Goal: Task Accomplishment & Management: Use online tool/utility

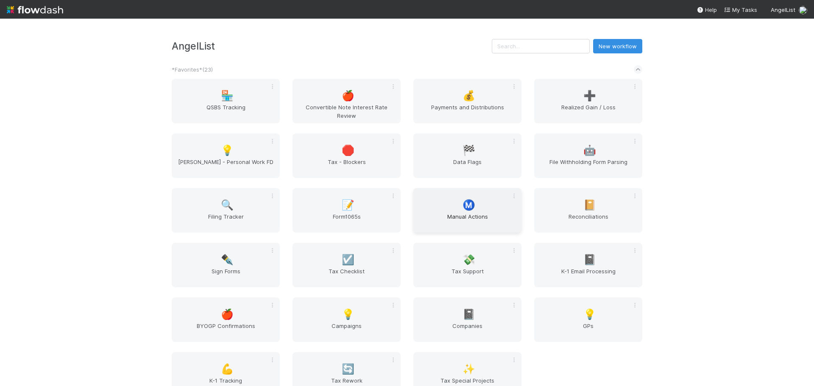
click at [460, 215] on span "Manual Actions" at bounding box center [467, 221] width 101 height 17
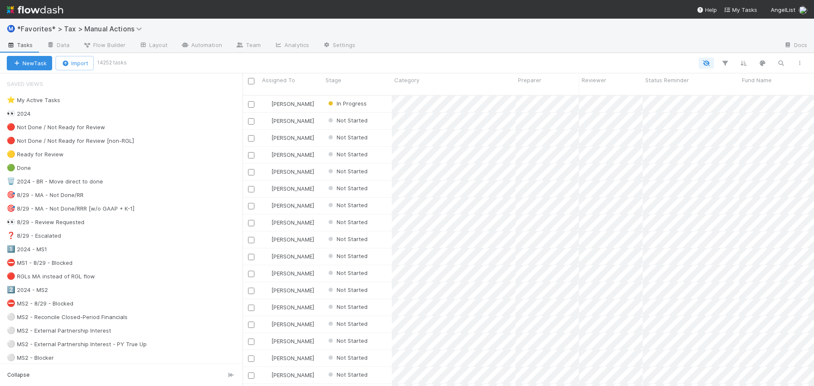
scroll to position [292, 565]
drag, startPoint x: 219, startPoint y: 174, endPoint x: 243, endPoint y: 175, distance: 23.3
click at [243, 175] on div "Saved Views ⭐ My Active Tasks 👀 2024 🔴 Not Done / Not Ready for Review 🔴 Not Do…" at bounding box center [121, 229] width 243 height 313
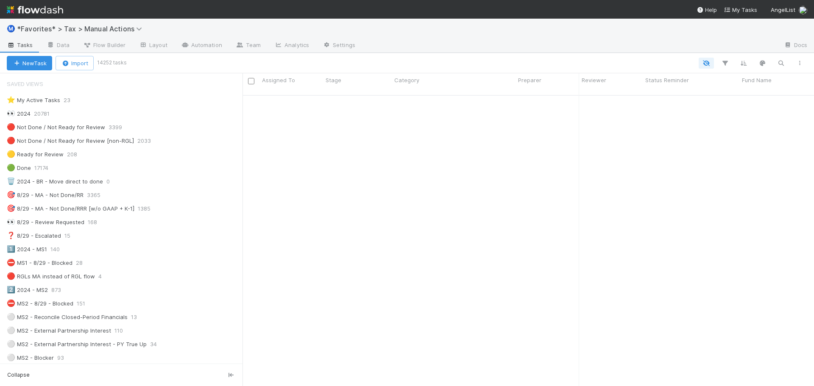
scroll to position [1018, 0]
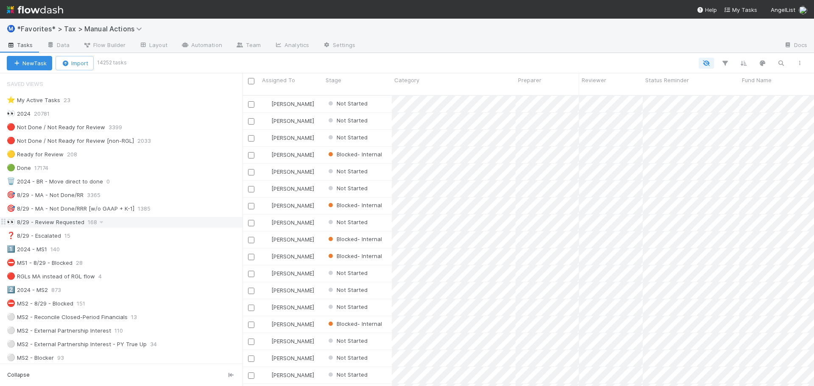
click at [143, 225] on div "👀 8/29 - Review Requested 168" at bounding box center [125, 222] width 236 height 11
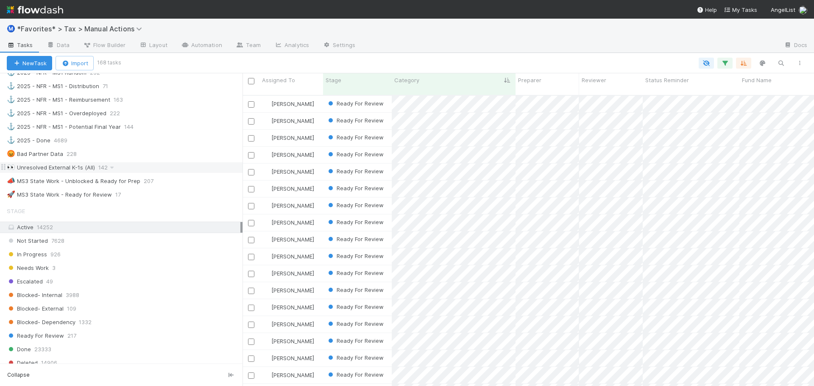
scroll to position [636, 0]
click at [156, 170] on div "👀 Unresolved External K-1s (All) 142" at bounding box center [125, 170] width 236 height 11
click at [423, 42] on div at bounding box center [569, 46] width 415 height 14
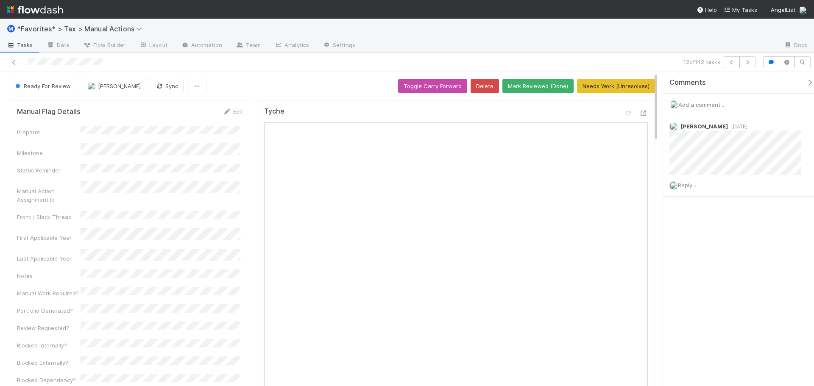
click at [640, 115] on icon at bounding box center [644, 114] width 8 height 6
click at [17, 65] on link at bounding box center [14, 62] width 8 height 8
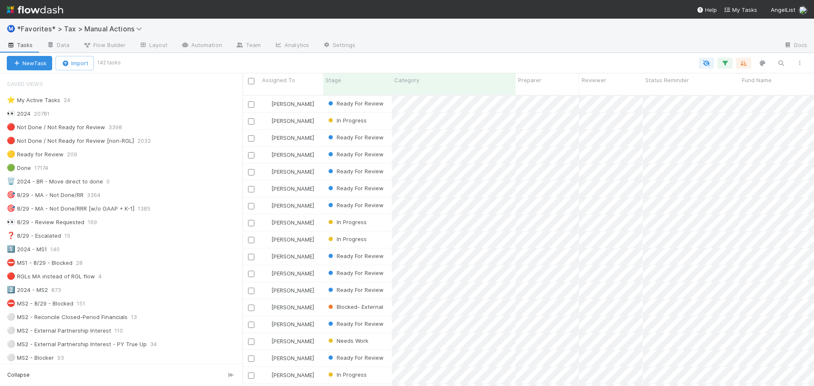
click at [494, 38] on div "Ⓜ️ *Favorites* > Tax > Manual Actions" at bounding box center [407, 29] width 814 height 20
click at [458, 45] on div at bounding box center [569, 46] width 415 height 14
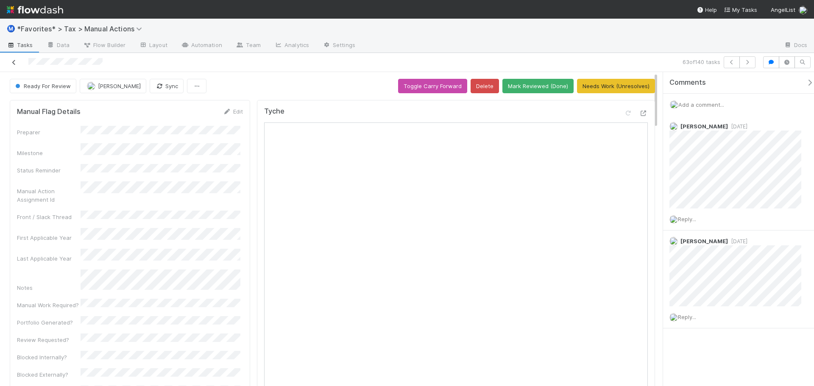
click at [14, 61] on icon at bounding box center [14, 63] width 8 height 6
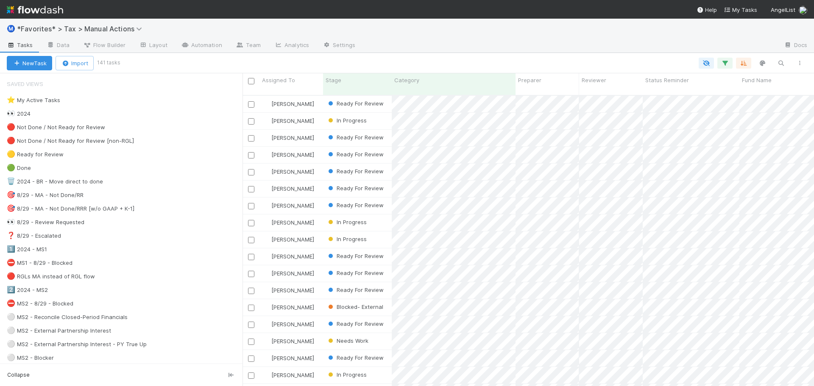
scroll to position [292, 565]
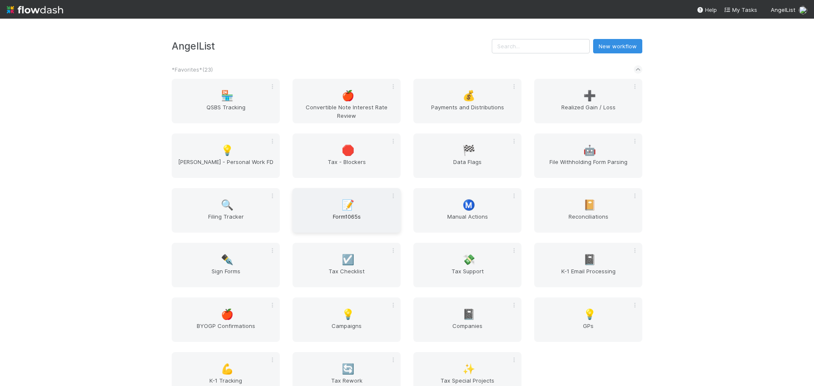
click at [336, 219] on span "Form1065s" at bounding box center [346, 221] width 101 height 17
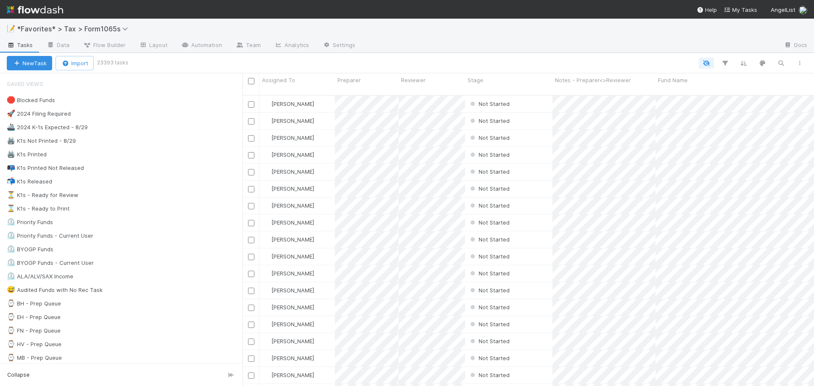
scroll to position [292, 565]
click at [116, 118] on div "🚀 2024 Filing Required 9198" at bounding box center [125, 114] width 236 height 11
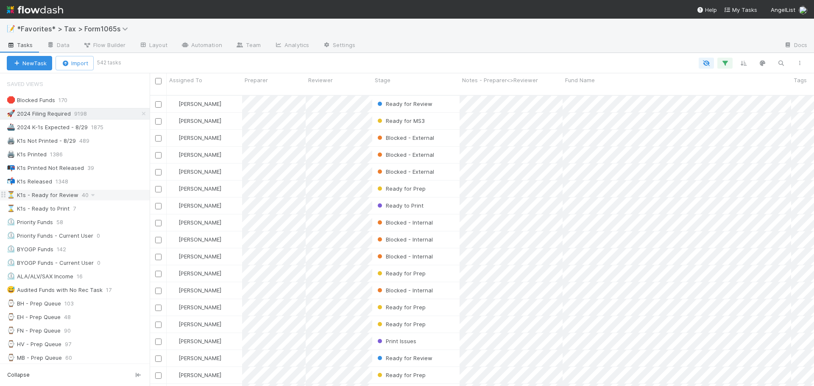
scroll to position [292, 658]
drag, startPoint x: 243, startPoint y: 204, endPoint x: 150, endPoint y: 198, distance: 93.9
click at [150, 198] on div at bounding box center [150, 229] width 0 height 313
click at [404, 56] on div "New Task Import 542 tasks" at bounding box center [407, 63] width 814 height 20
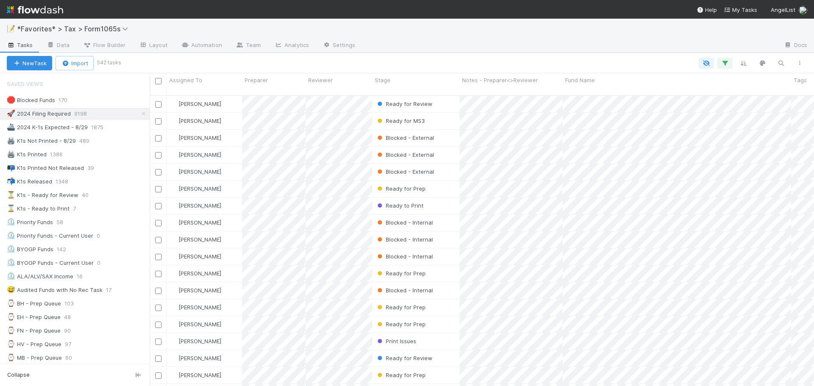
click at [404, 56] on div "New Task Import 542 tasks" at bounding box center [407, 63] width 814 height 20
click at [463, 59] on div at bounding box center [465, 63] width 690 height 11
click at [117, 141] on div "🖨️ K1s Not Printed - 8/29 489" at bounding box center [78, 141] width 143 height 11
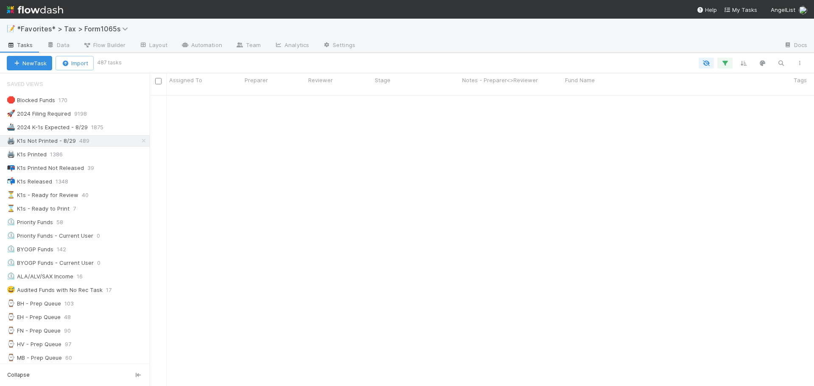
scroll to position [3102, 0]
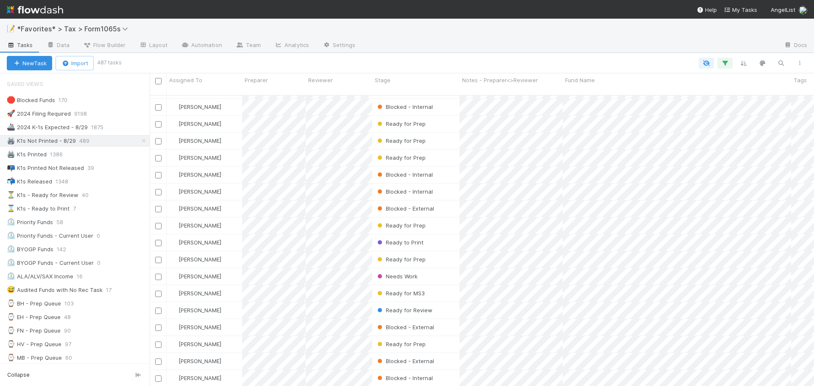
click at [544, 58] on div at bounding box center [464, 63] width 689 height 11
click at [542, 54] on div "New Task Import 487 tasks" at bounding box center [407, 63] width 814 height 20
click at [540, 53] on div "New Task Import 487 tasks" at bounding box center [407, 63] width 814 height 20
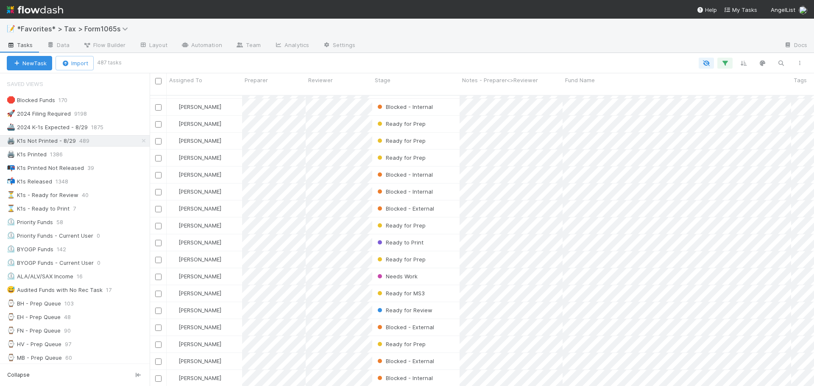
click at [540, 53] on div "New Task Import 487 tasks" at bounding box center [407, 63] width 814 height 20
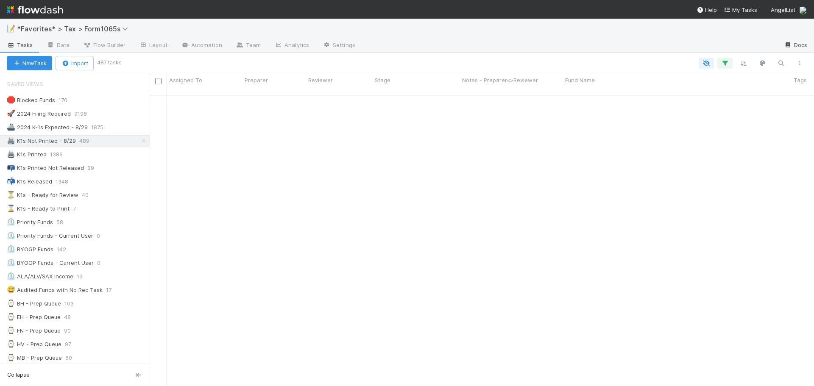
scroll to position [0, 0]
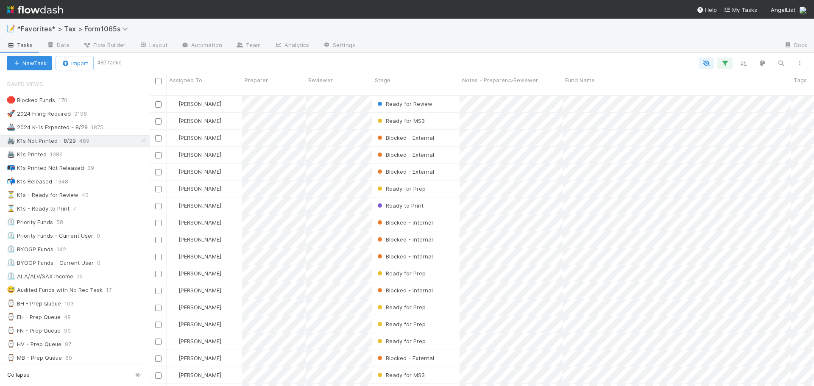
click at [540, 41] on div at bounding box center [569, 46] width 415 height 14
click at [537, 52] on div at bounding box center [569, 46] width 415 height 14
click at [533, 53] on div "📝 *Favorites* > Tax > Form1065s Tasks Data Flow Builder Layout Automation Team …" at bounding box center [407, 36] width 814 height 34
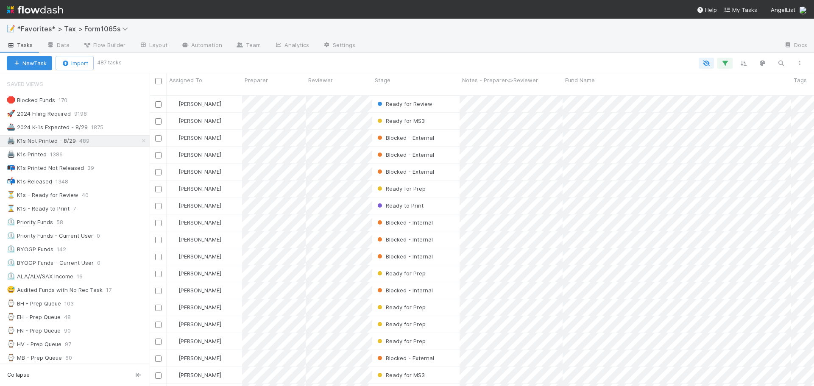
click at [433, 39] on div at bounding box center [569, 46] width 415 height 14
click at [517, 53] on div "New Task Import 487 tasks" at bounding box center [407, 63] width 814 height 20
click at [115, 201] on div "⏳ K1s - Ready for Review 40" at bounding box center [75, 195] width 150 height 11
click at [126, 197] on div "⏳ K1s - Ready for Review 40" at bounding box center [78, 195] width 143 height 11
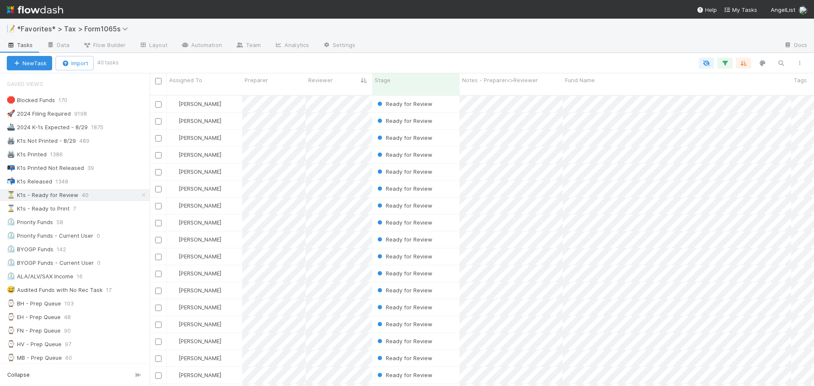
click at [491, 56] on div "New Task Import 40 tasks" at bounding box center [407, 63] width 814 height 20
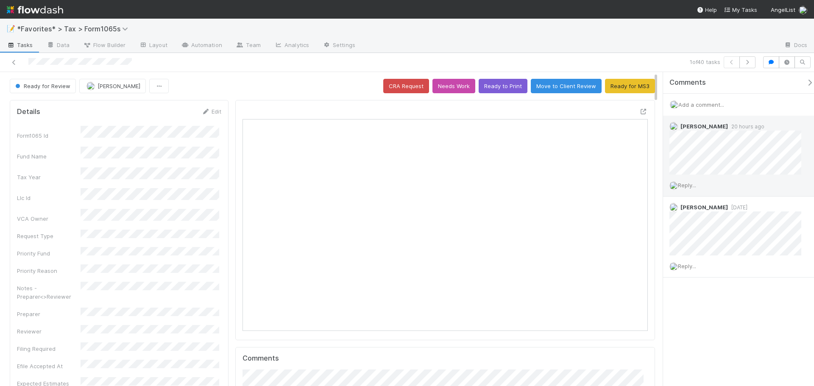
scroll to position [166, 196]
click at [752, 64] on button "button" at bounding box center [748, 62] width 16 height 12
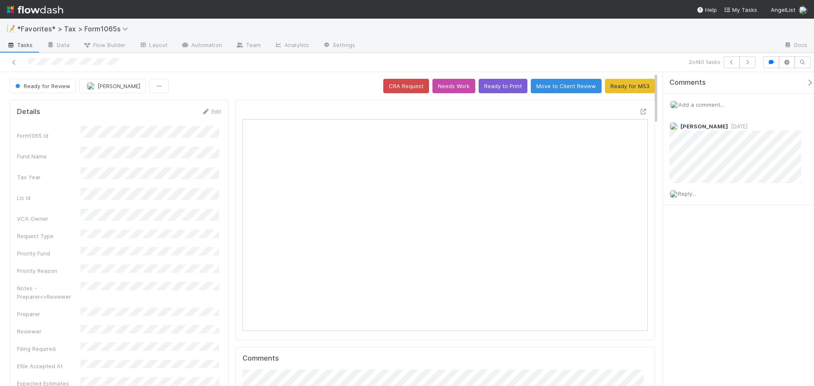
scroll to position [166, 196]
click at [752, 64] on button "button" at bounding box center [748, 62] width 16 height 12
click at [657, 54] on div "3 of 40 tasks" at bounding box center [407, 62] width 814 height 19
click at [649, 50] on div at bounding box center [569, 46] width 415 height 14
click at [286, 80] on div "Ready for Review Michael Binck CRA Request Needs Work Ready to Print Move to Cl…" at bounding box center [333, 86] width 646 height 14
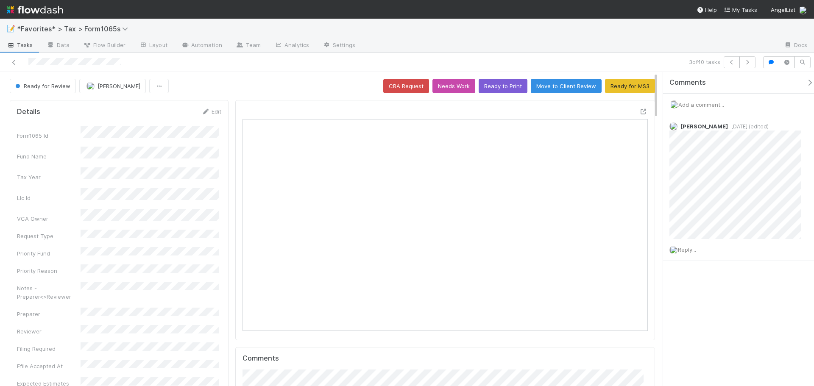
click at [595, 49] on div at bounding box center [569, 46] width 415 height 14
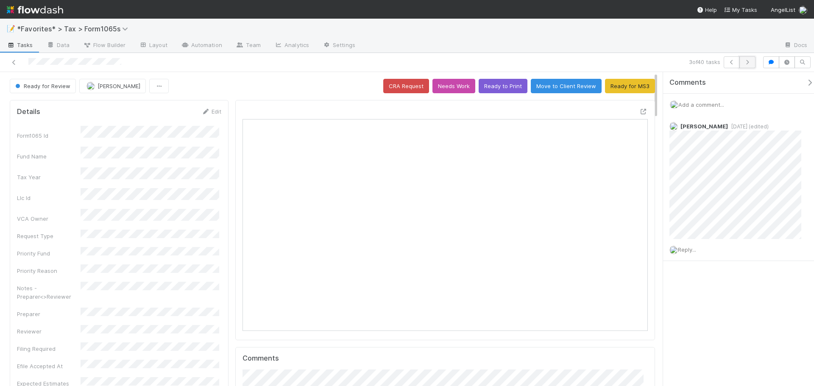
click at [752, 62] on button "button" at bounding box center [748, 62] width 16 height 12
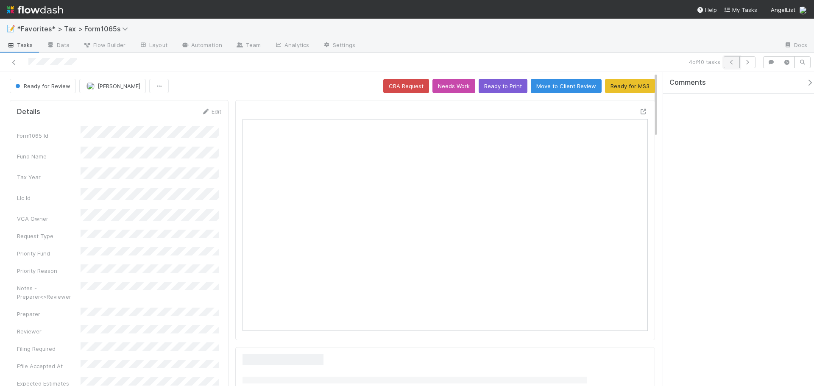
click at [730, 62] on icon "button" at bounding box center [732, 62] width 8 height 5
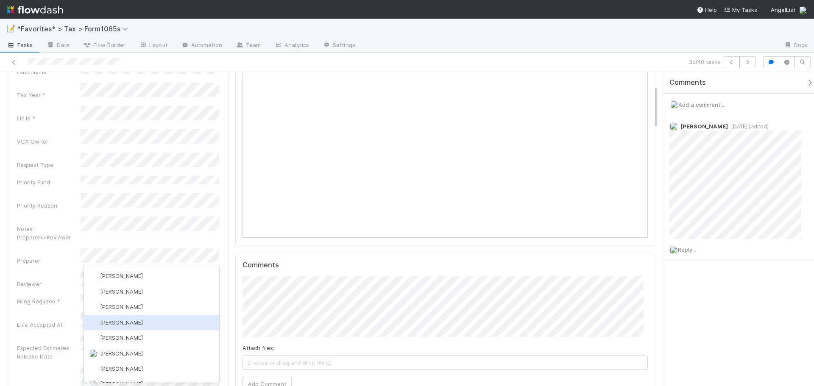
scroll to position [85, 0]
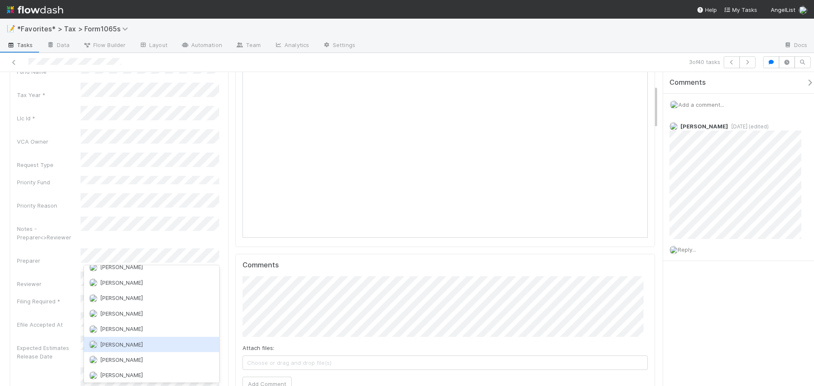
click at [143, 346] on div "[PERSON_NAME]" at bounding box center [151, 344] width 135 height 15
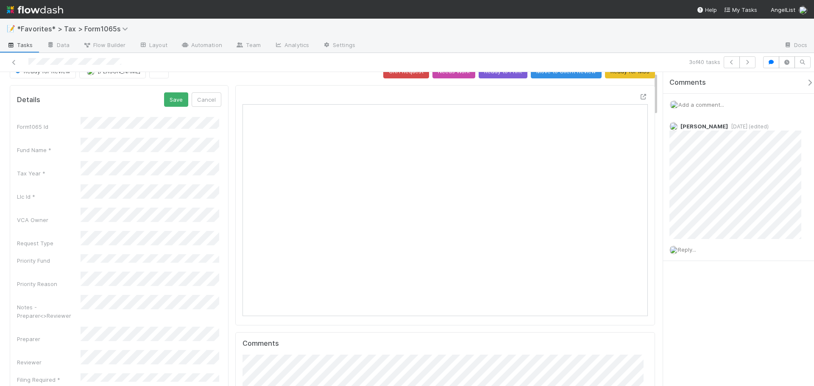
scroll to position [0, 0]
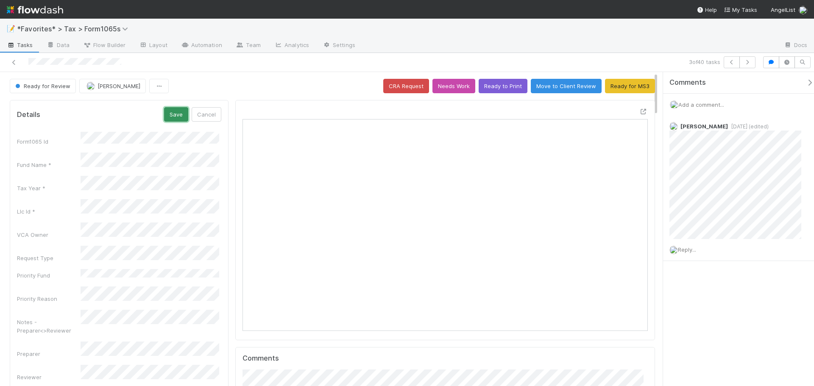
click at [176, 114] on button "Save" at bounding box center [176, 114] width 24 height 14
click at [747, 66] on button "button" at bounding box center [748, 62] width 16 height 12
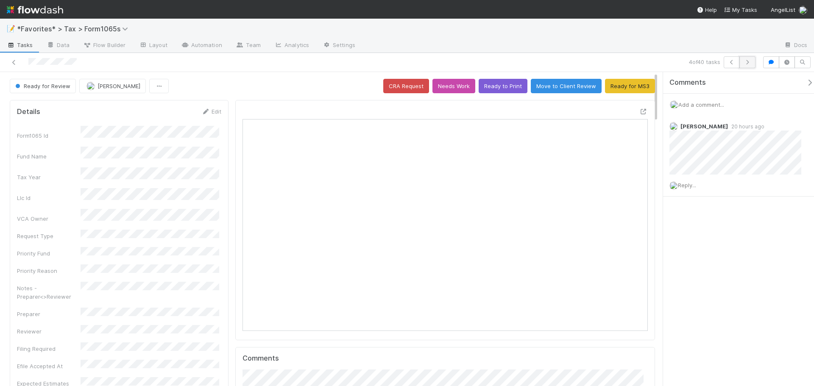
click at [753, 61] on button "button" at bounding box center [748, 62] width 16 height 12
click at [640, 109] on icon at bounding box center [644, 112] width 8 height 6
click at [749, 62] on icon "button" at bounding box center [748, 62] width 8 height 5
click at [753, 64] on button "button" at bounding box center [748, 62] width 16 height 12
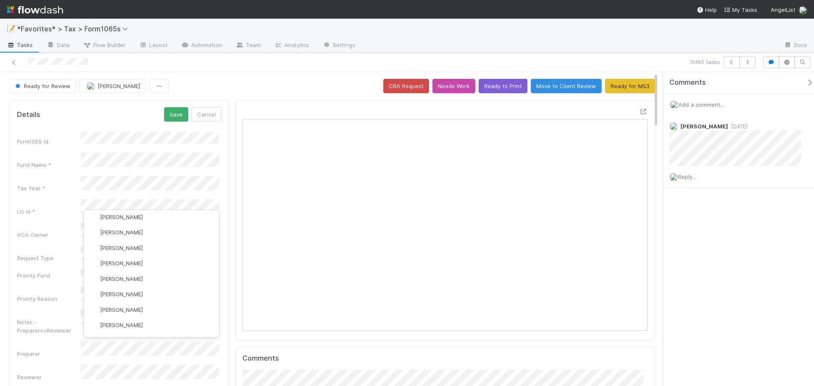
scroll to position [848, 0]
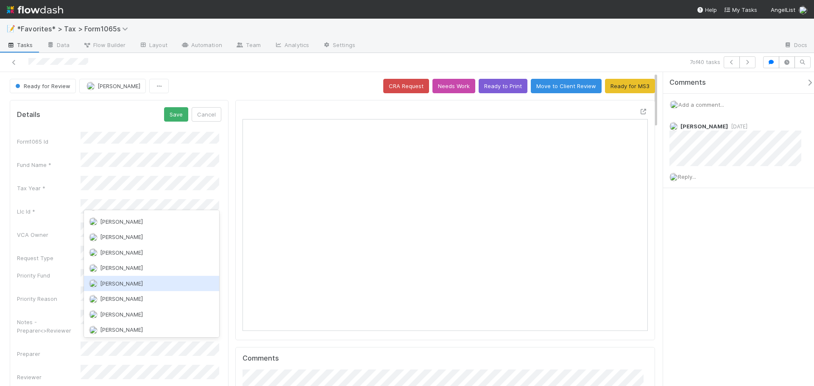
click at [131, 289] on div "[PERSON_NAME]" at bounding box center [151, 283] width 135 height 15
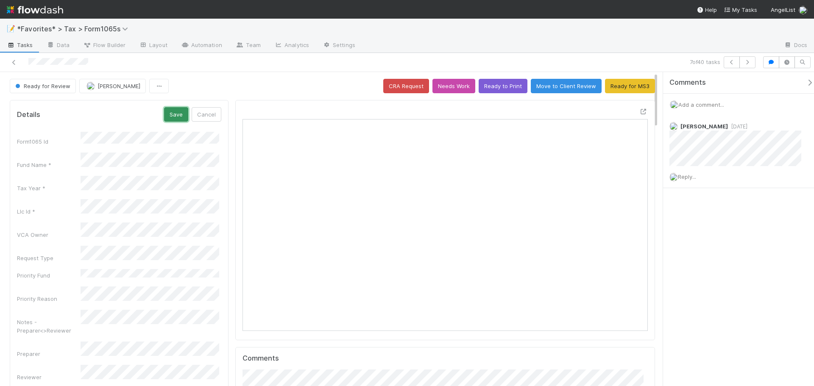
click at [167, 112] on button "Save" at bounding box center [176, 114] width 24 height 14
click at [287, 61] on div at bounding box center [193, 62] width 380 height 12
click at [751, 61] on icon "button" at bounding box center [748, 62] width 8 height 5
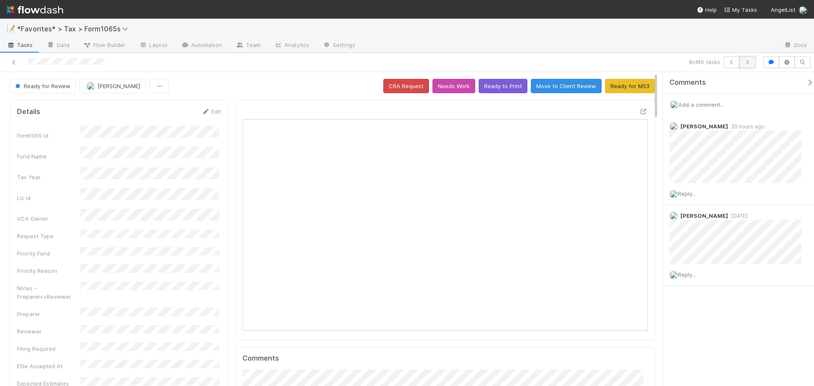
click at [753, 64] on button "button" at bounding box center [748, 62] width 16 height 12
click at [752, 64] on icon "button" at bounding box center [748, 62] width 8 height 5
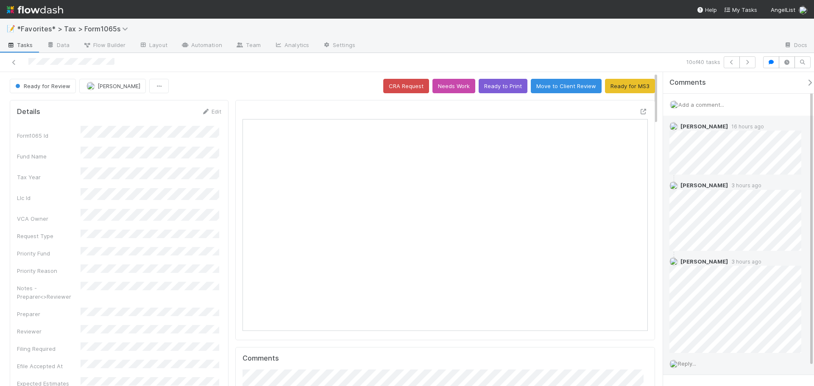
scroll to position [31, 0]
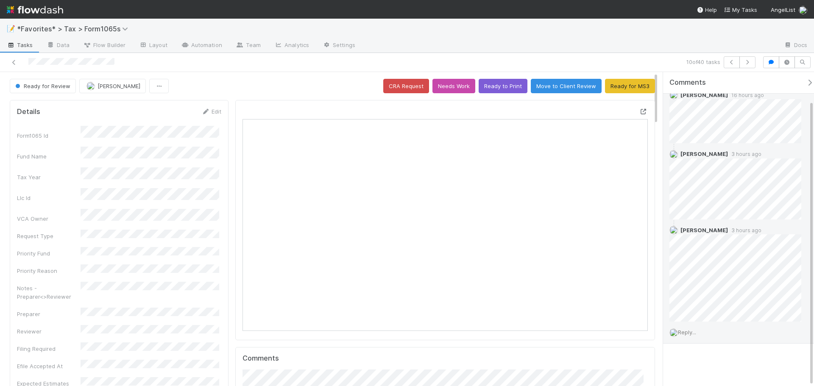
click at [640, 114] on icon at bounding box center [644, 112] width 8 height 6
click at [743, 62] on button "button" at bounding box center [748, 62] width 16 height 12
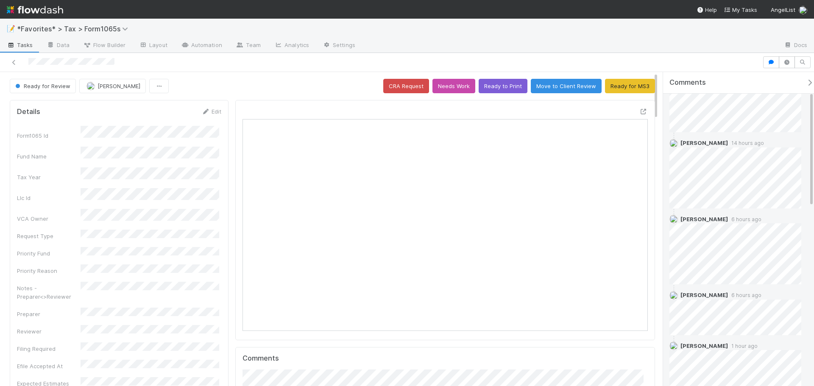
scroll to position [127, 0]
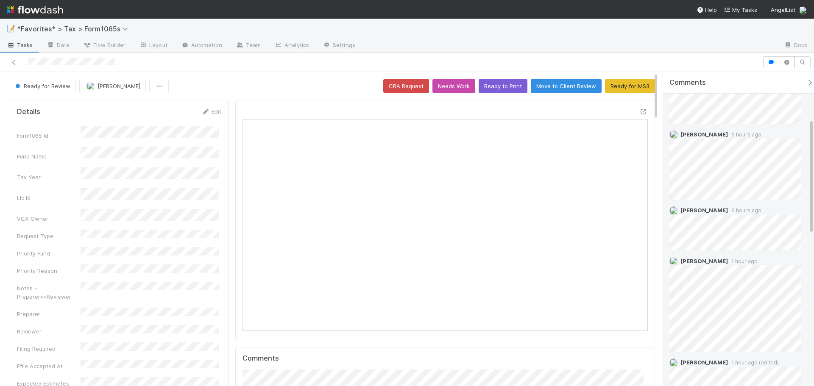
click at [806, 158] on div "Helen Vo 6 hours ago" at bounding box center [738, 162] width 151 height 76
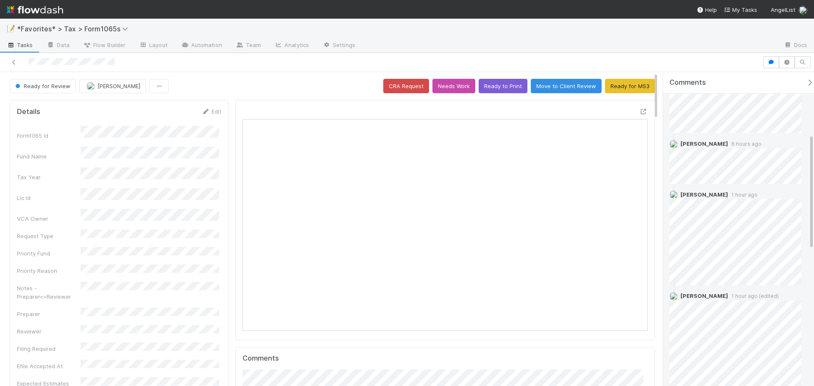
scroll to position [212, 0]
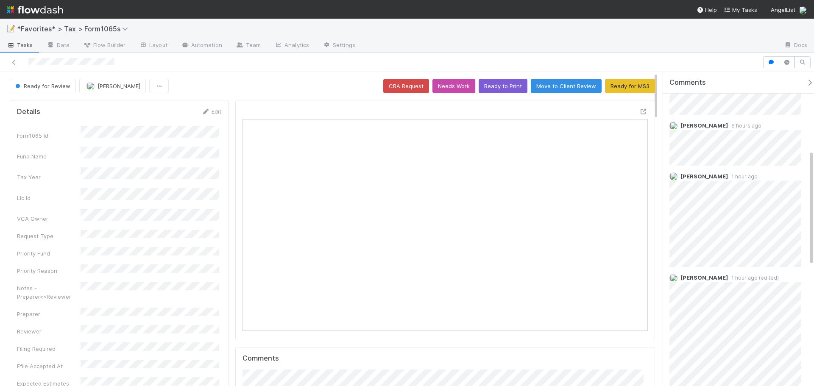
click at [814, 209] on html "📝 *Favorites* > Tax > Form1065s Tasks Data Flow Builder Layout Automation Team …" at bounding box center [407, 193] width 814 height 386
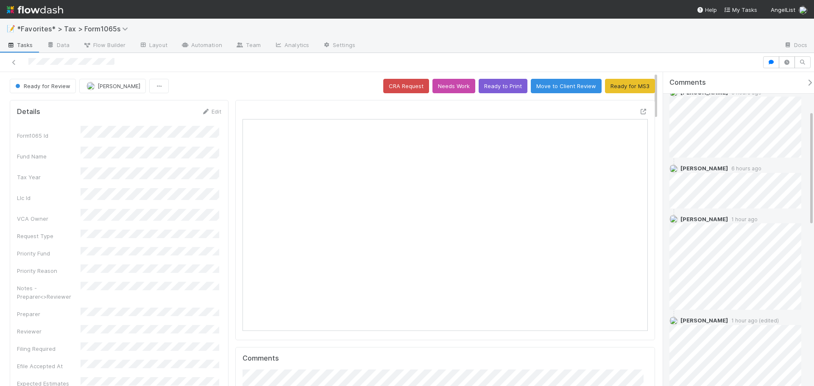
scroll to position [170, 0]
click at [641, 112] on icon at bounding box center [644, 112] width 8 height 6
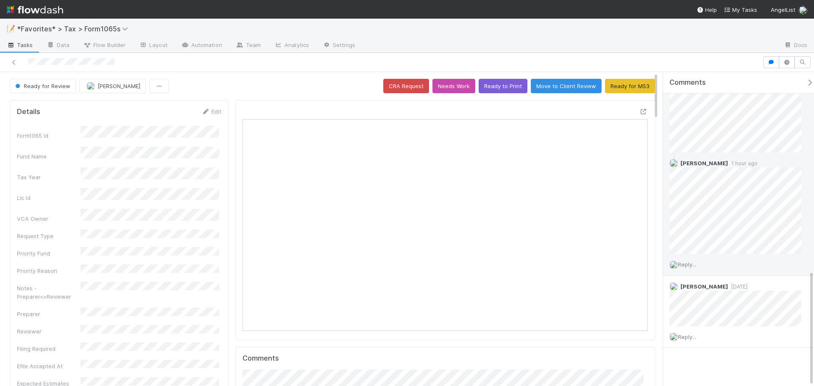
scroll to position [540, 0]
click at [803, 187] on div "Moein Zandi 1 hour ago" at bounding box center [738, 198] width 151 height 101
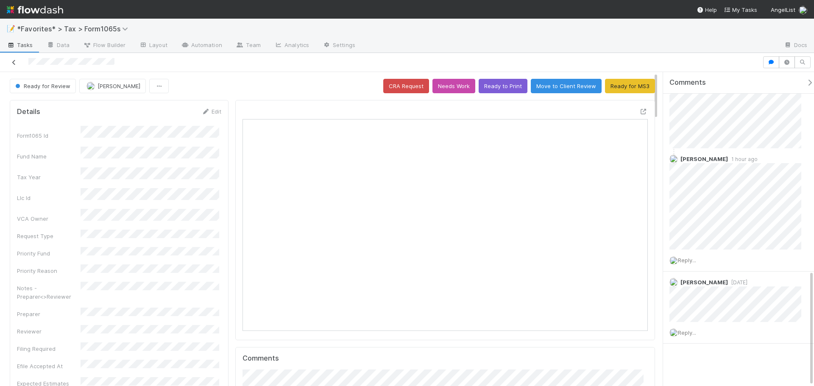
click at [11, 62] on icon at bounding box center [14, 63] width 8 height 6
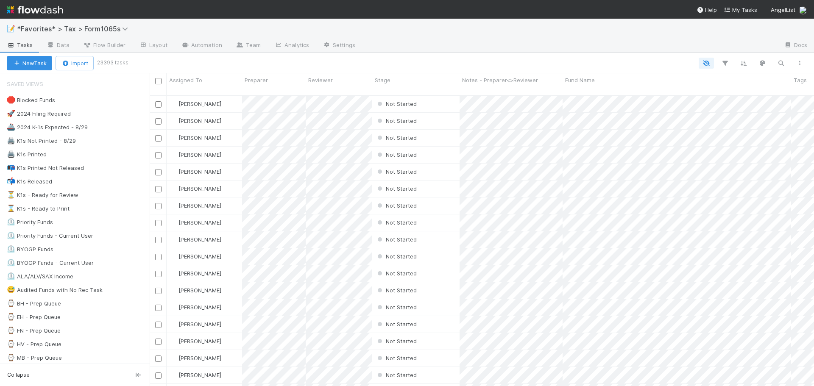
scroll to position [292, 658]
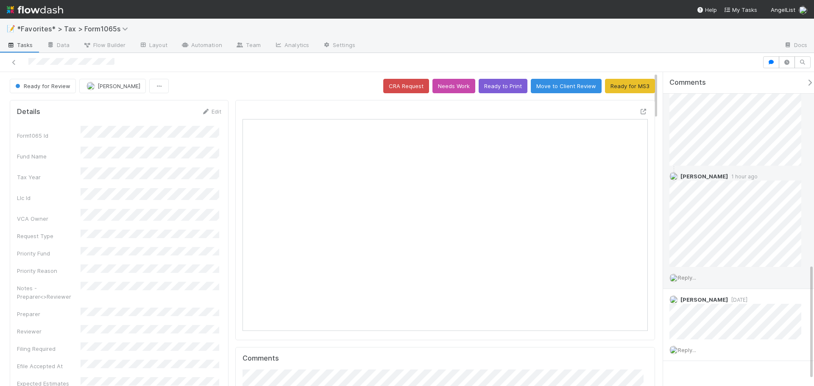
scroll to position [540, 0]
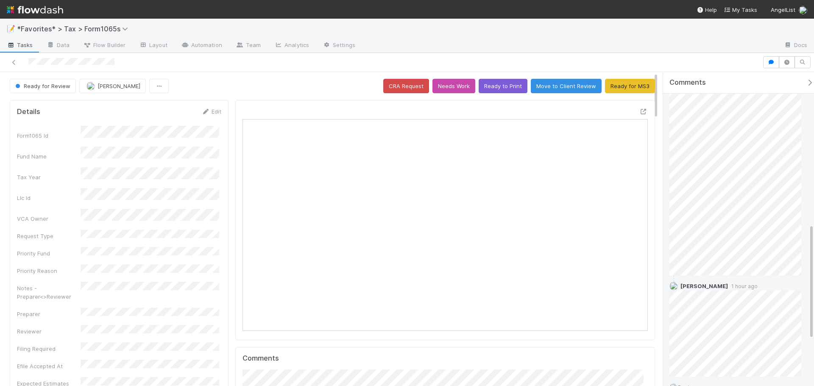
scroll to position [370, 0]
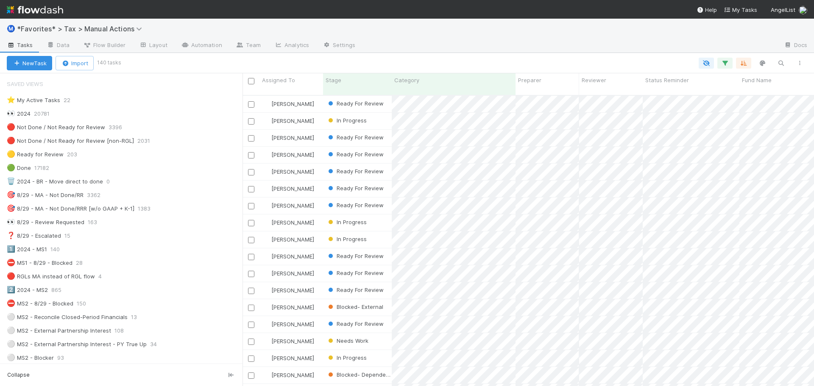
scroll to position [292, 565]
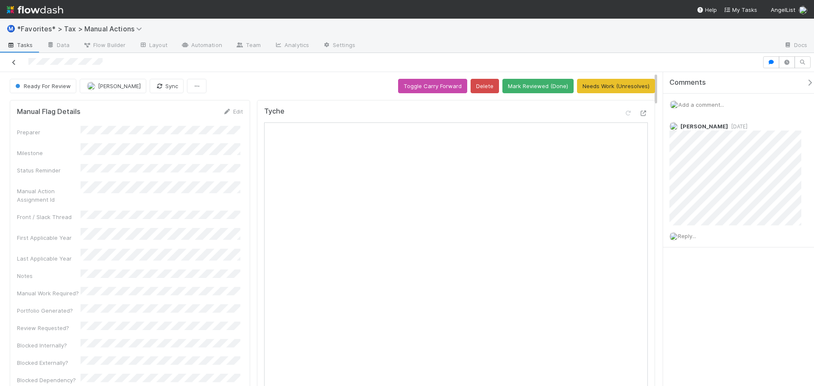
click at [14, 66] on link at bounding box center [14, 62] width 8 height 8
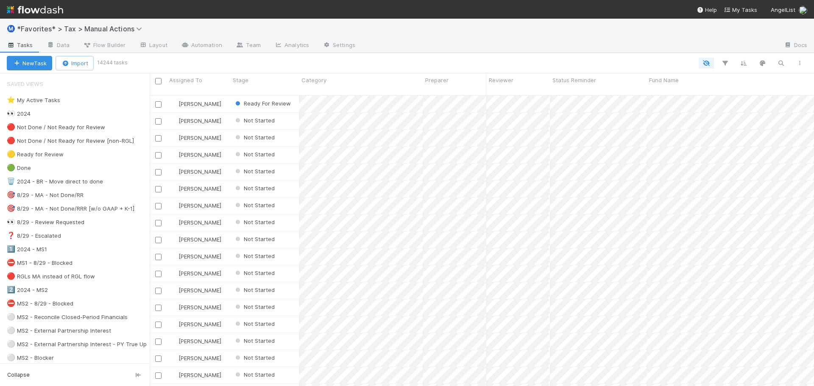
scroll to position [292, 658]
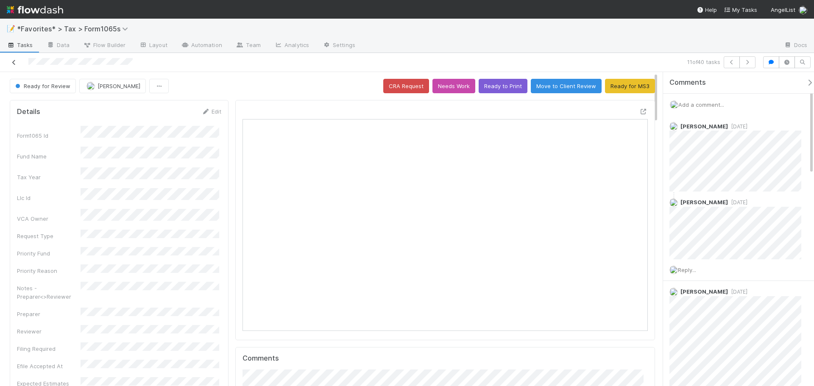
click at [16, 64] on icon at bounding box center [14, 63] width 8 height 6
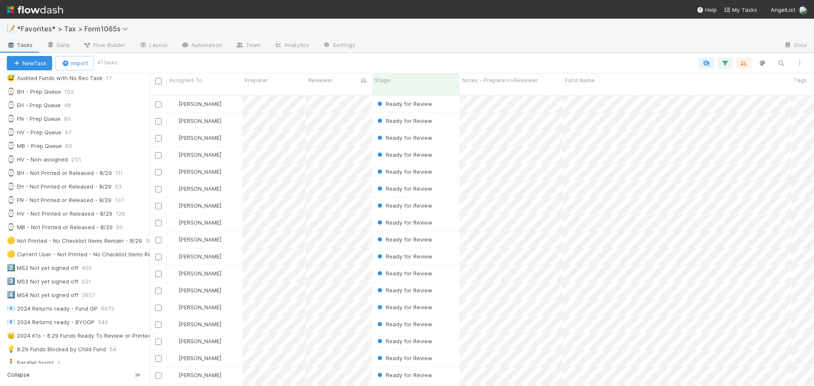
click at [507, 37] on div "📝 *Favorites* > Tax > Form1065s" at bounding box center [407, 29] width 814 height 20
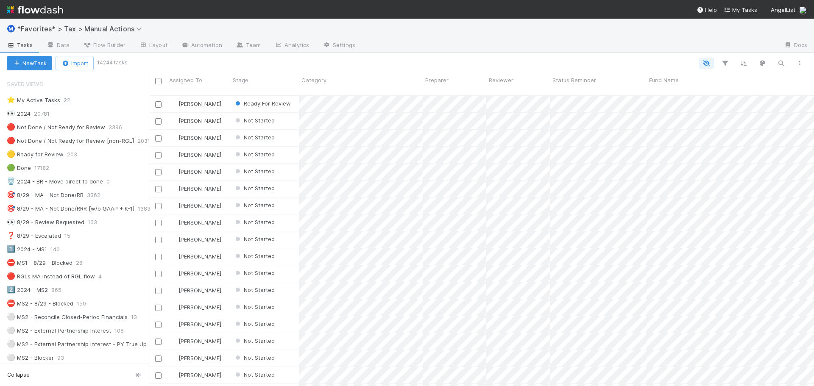
scroll to position [292, 658]
click at [52, 6] on img at bounding box center [35, 10] width 56 height 14
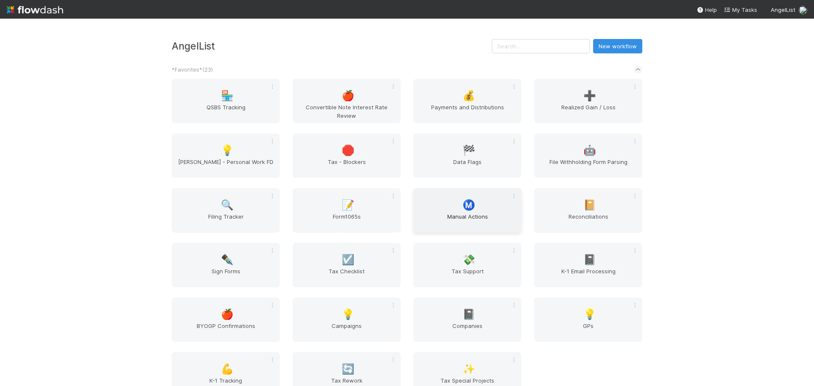
click at [454, 210] on div "Ⓜ️ Manual Actions" at bounding box center [468, 210] width 108 height 45
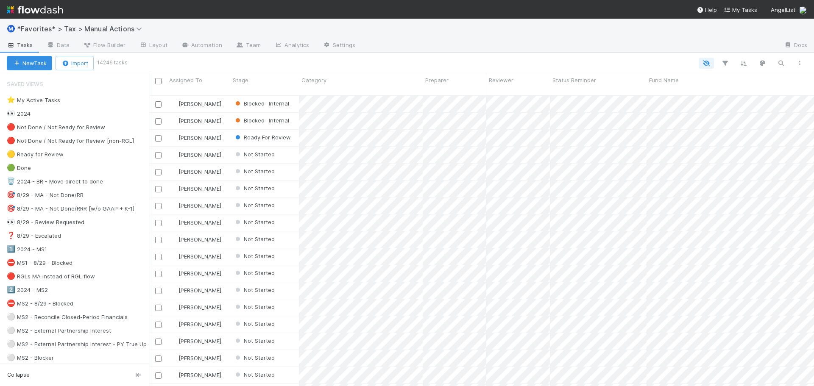
scroll to position [292, 658]
click at [484, 23] on div "Ⓜ️ *Favorites* > Tax > Manual Actions" at bounding box center [407, 29] width 814 height 20
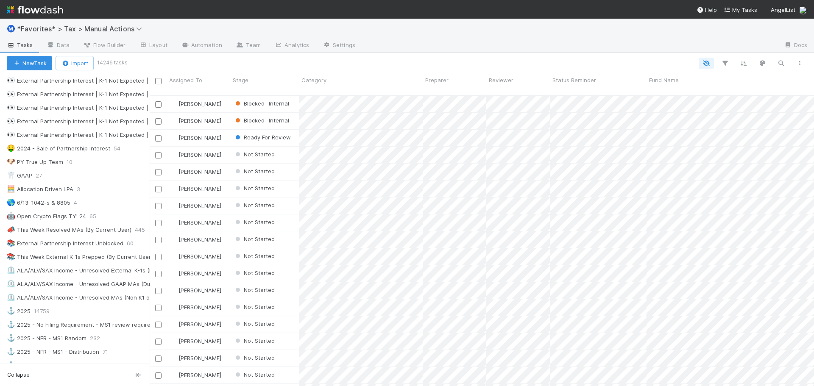
scroll to position [382, 0]
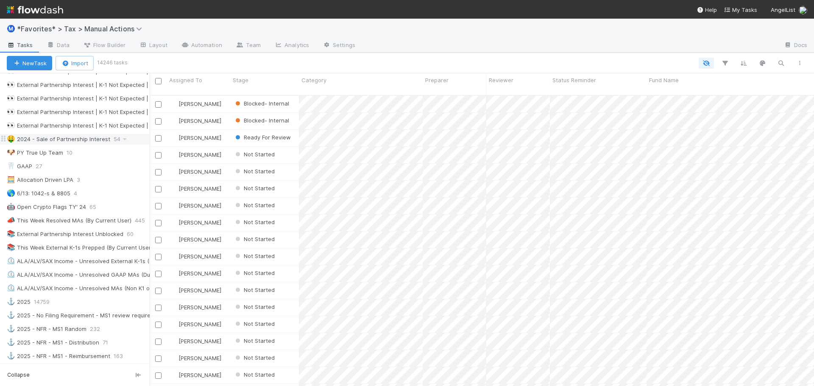
click at [93, 138] on div "🤑 2024 - Sale of Partnership Interest" at bounding box center [58, 139] width 103 height 11
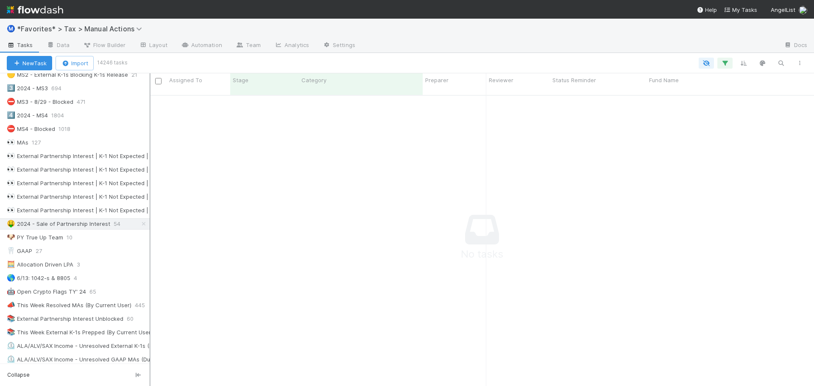
scroll to position [285, 658]
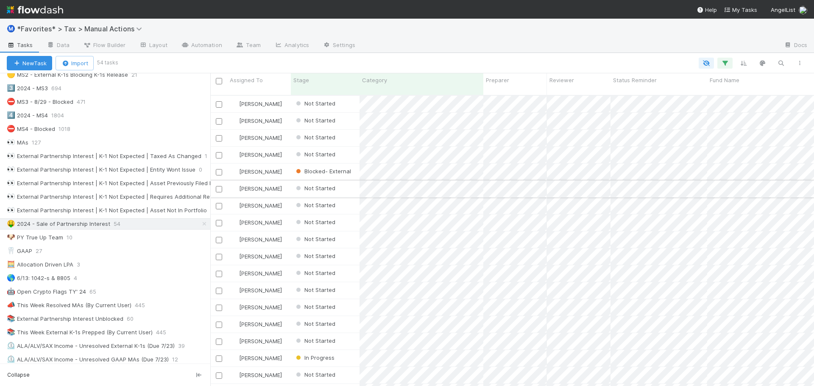
drag, startPoint x: 150, startPoint y: 170, endPoint x: 210, endPoint y: 174, distance: 60.8
click at [210, 174] on div at bounding box center [210, 229] width 0 height 313
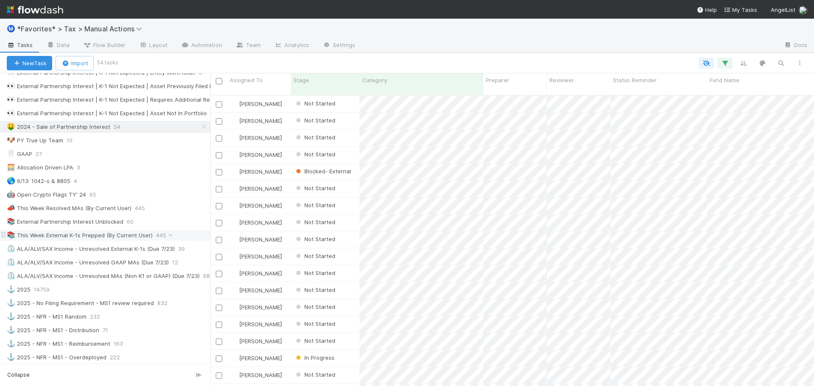
scroll to position [424, 0]
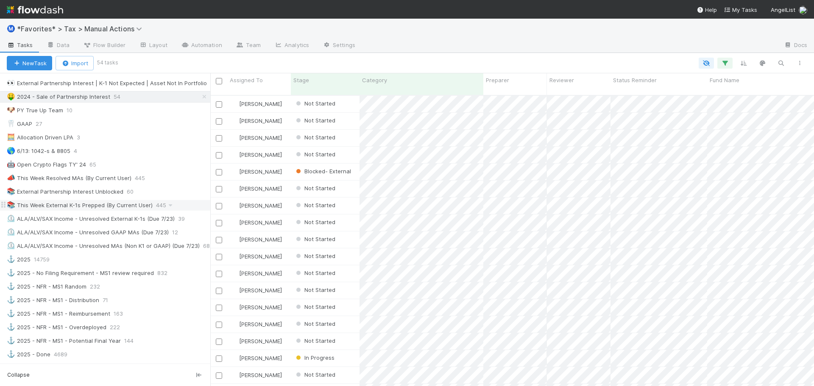
click at [136, 205] on div "📚 This Week External K-1s Prepped (By Current User)" at bounding box center [80, 205] width 146 height 11
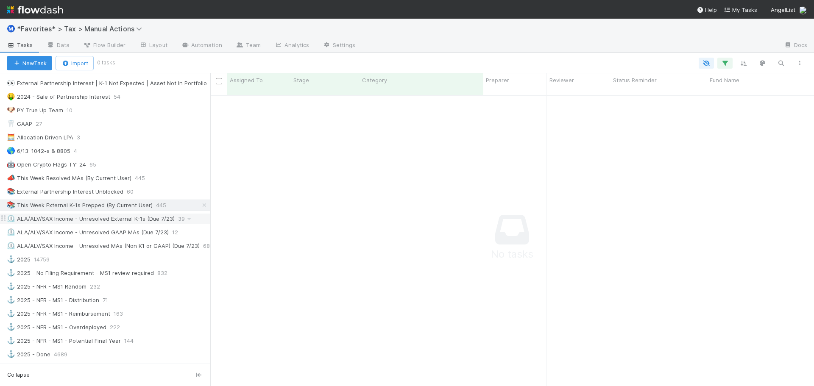
scroll to position [285, 598]
click at [162, 177] on div "📣 This Week Resolved MAs (By Current User) 445" at bounding box center [109, 178] width 204 height 11
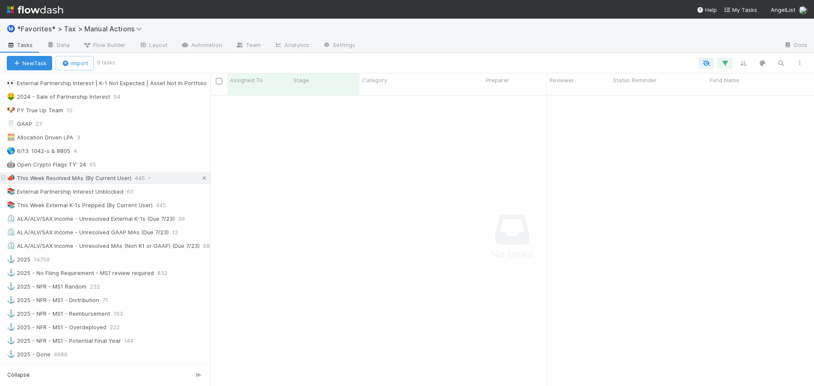
scroll to position [285, 598]
click at [148, 181] on icon at bounding box center [149, 179] width 8 height 6
click at [247, 182] on div "View Settings Default for everyone Rename this view Delete this view" at bounding box center [407, 193] width 814 height 386
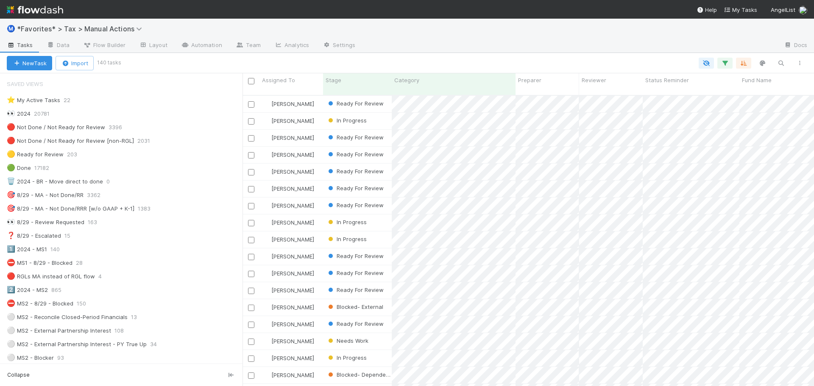
scroll to position [292, 565]
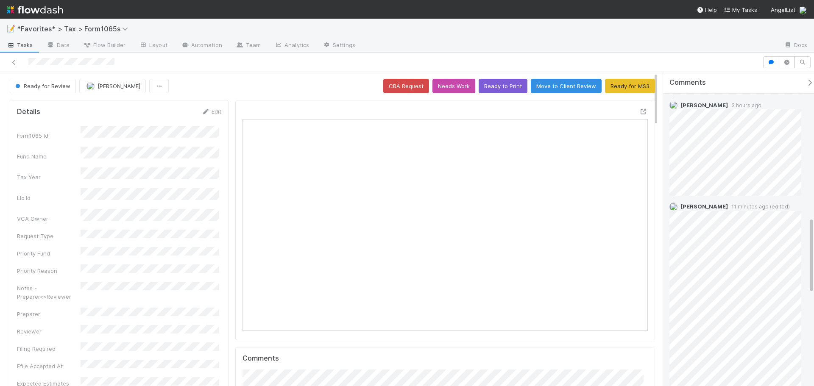
scroll to position [594, 0]
click at [811, 131] on div "Amy Gregorius 19 hours ago Moein Zandi 16 hours ago Helen Vo 8 hours ago Helen …" at bounding box center [741, 1] width 157 height 1128
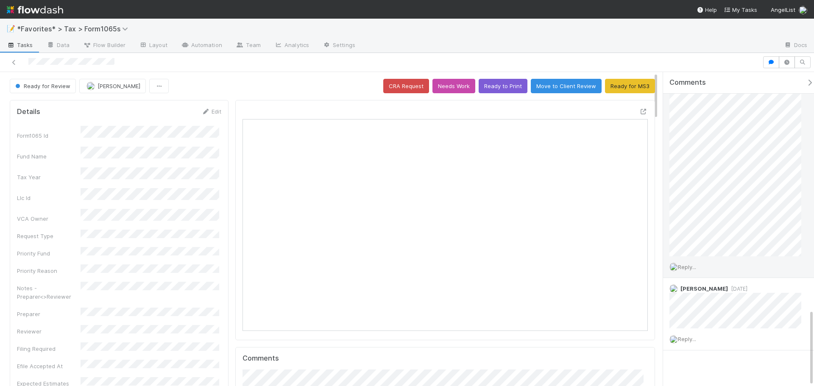
scroll to position [972, 0]
copy div "my Gregorius 19 hours ago Moein Zandi 17 hours ago Helen Vo 8 hours ago Helen V…"
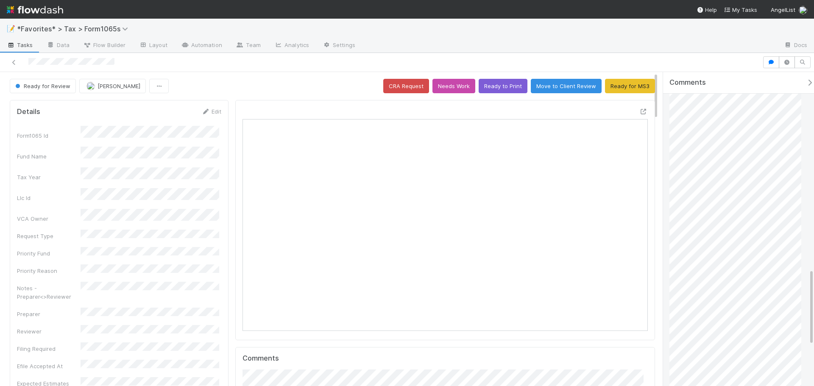
drag, startPoint x: 683, startPoint y: 124, endPoint x: 803, endPoint y: 253, distance: 175.9
click at [803, 251] on div "Helen Vo 34 minutes ago (edited)" at bounding box center [738, 199] width 151 height 432
click at [814, 204] on html "📝 *Favorites* > Tax > Form1065s Tasks Data Flow Builder Layout Automation Team …" at bounding box center [407, 193] width 814 height 386
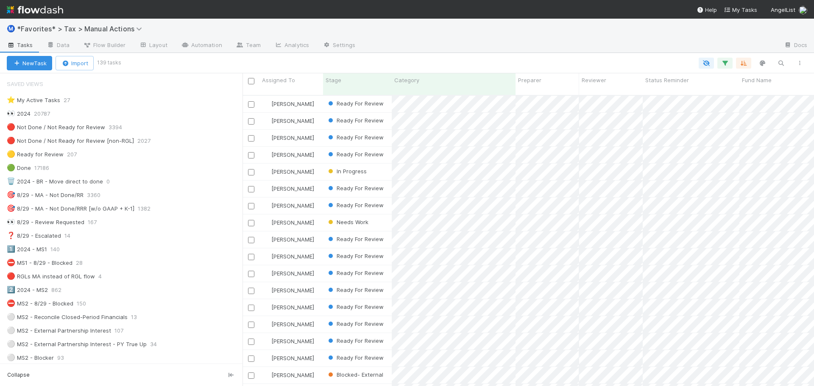
scroll to position [292, 565]
